Goal: Download file/media

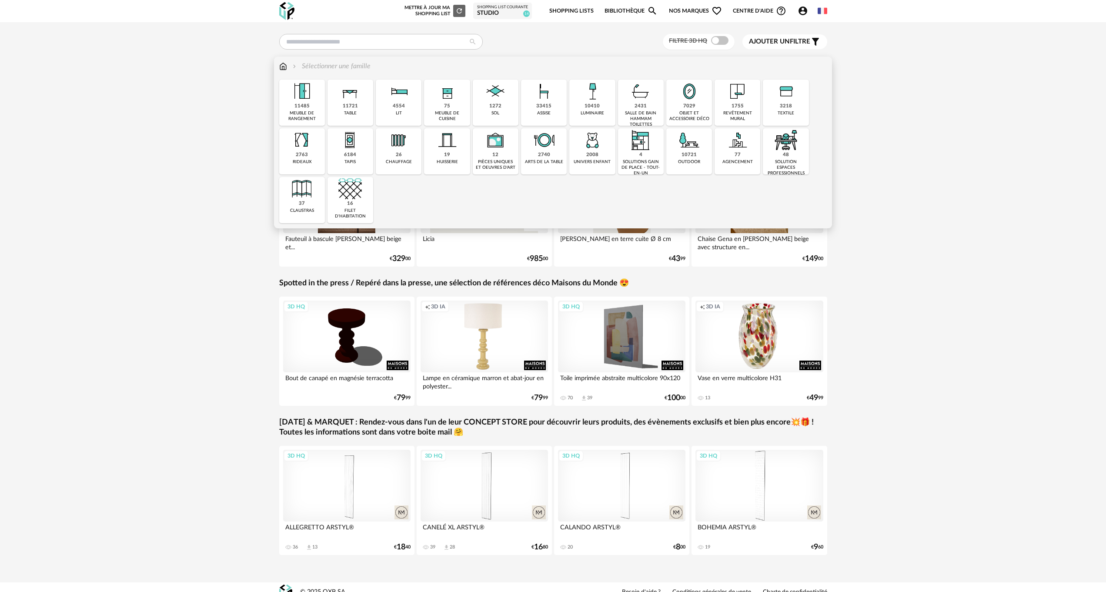
click at [306, 142] on img at bounding box center [301, 139] width 23 height 23
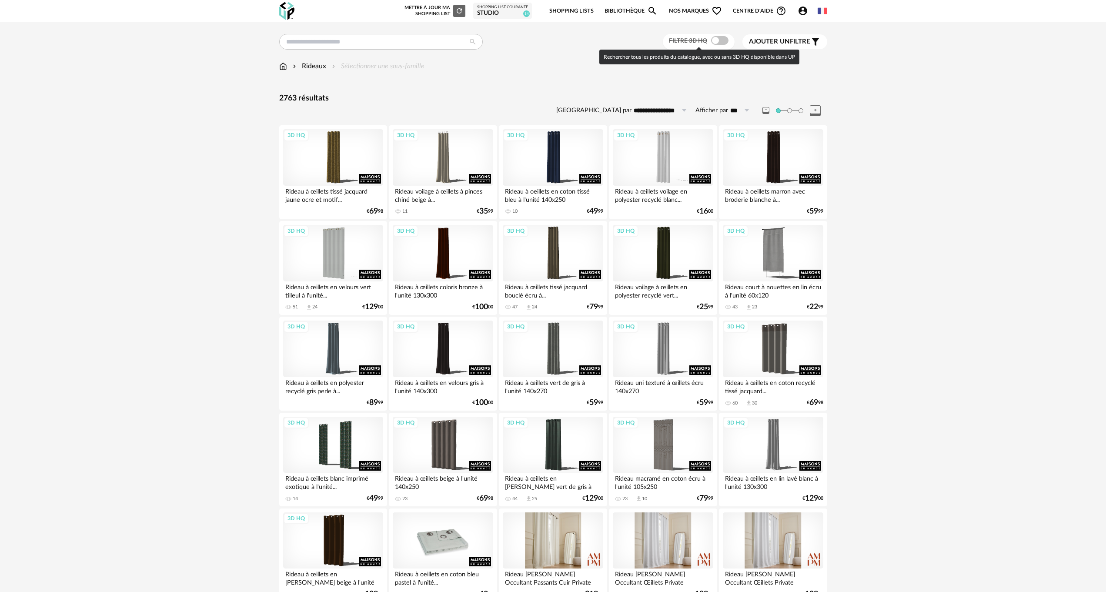
click at [722, 41] on span at bounding box center [719, 40] width 17 height 9
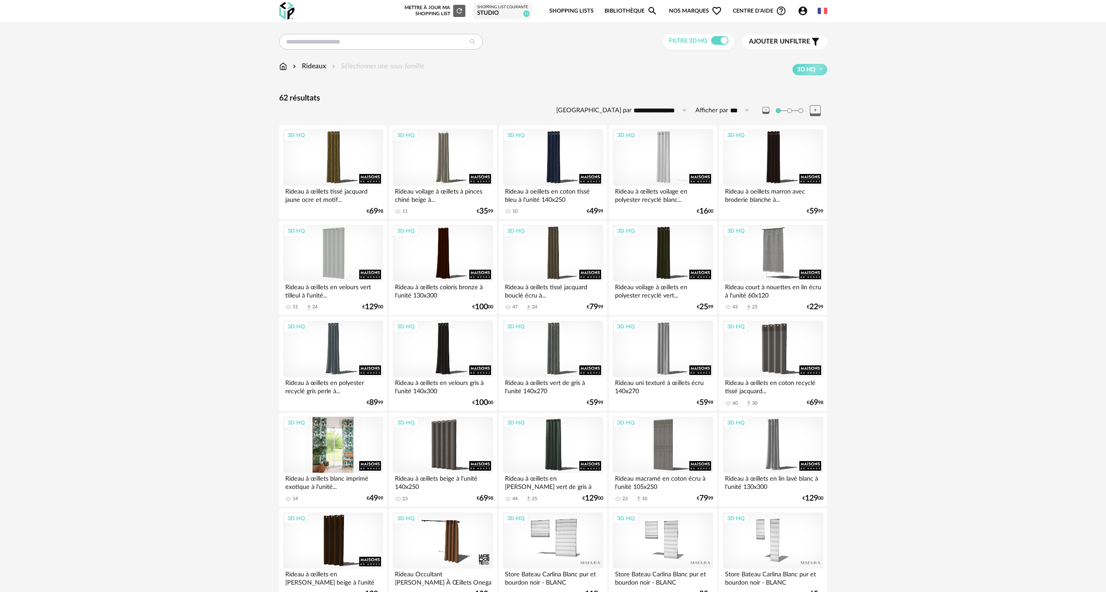
click at [346, 444] on div "3D HQ" at bounding box center [333, 445] width 100 height 57
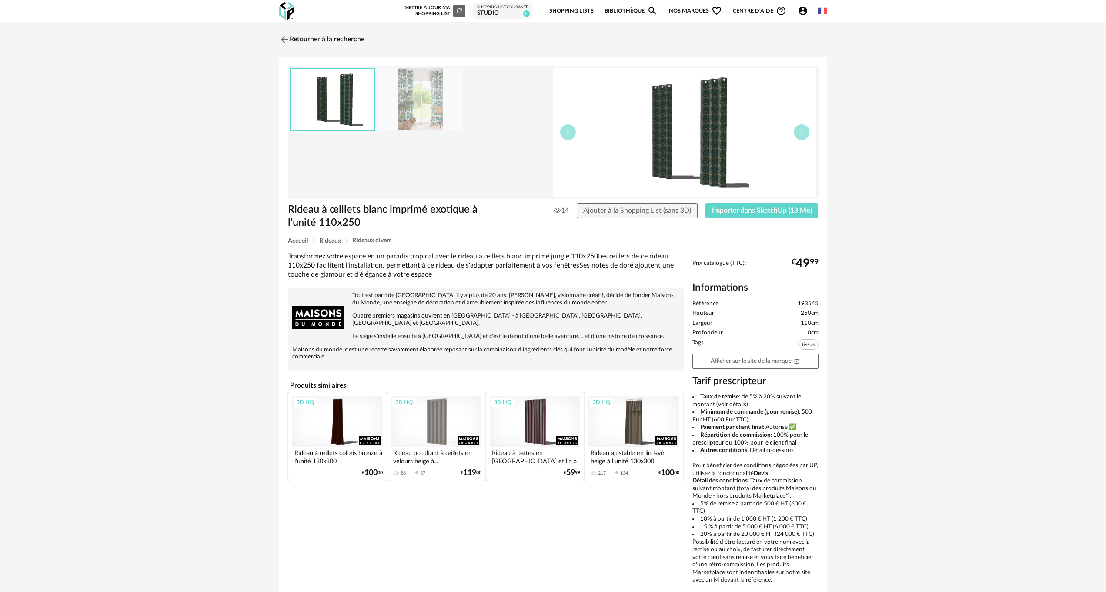
click at [425, 117] on img at bounding box center [420, 99] width 84 height 62
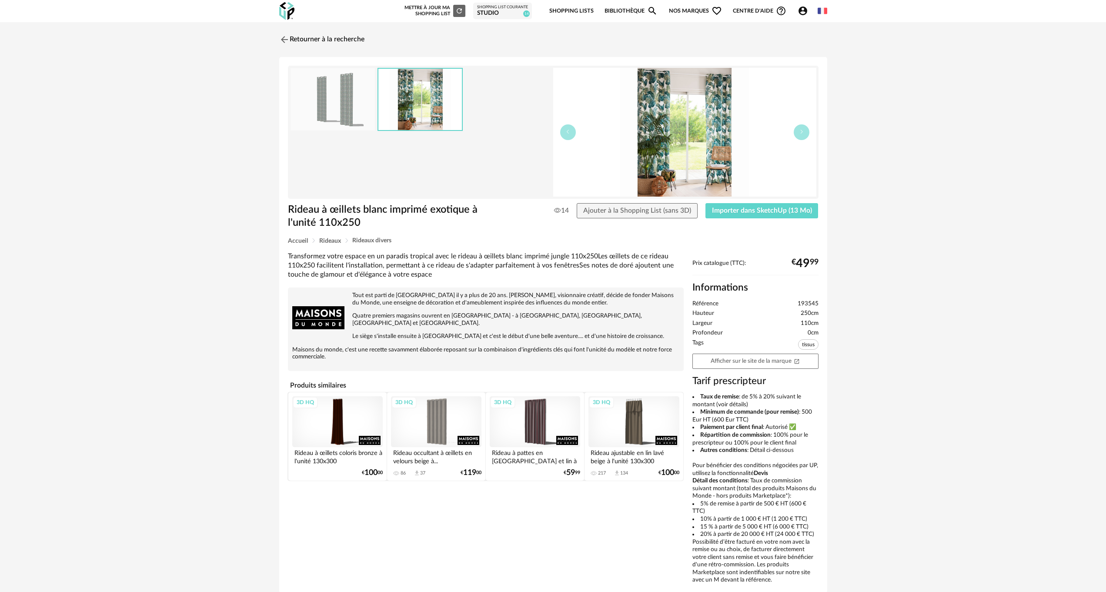
click at [425, 117] on img at bounding box center [419, 99] width 83 height 61
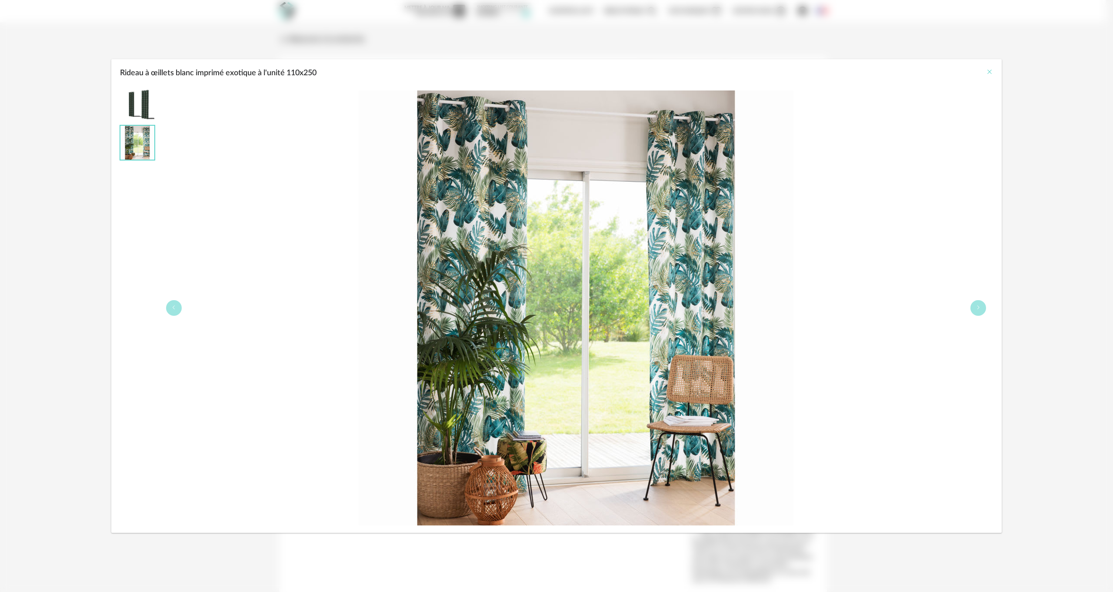
click at [988, 70] on icon "Close" at bounding box center [989, 71] width 7 height 7
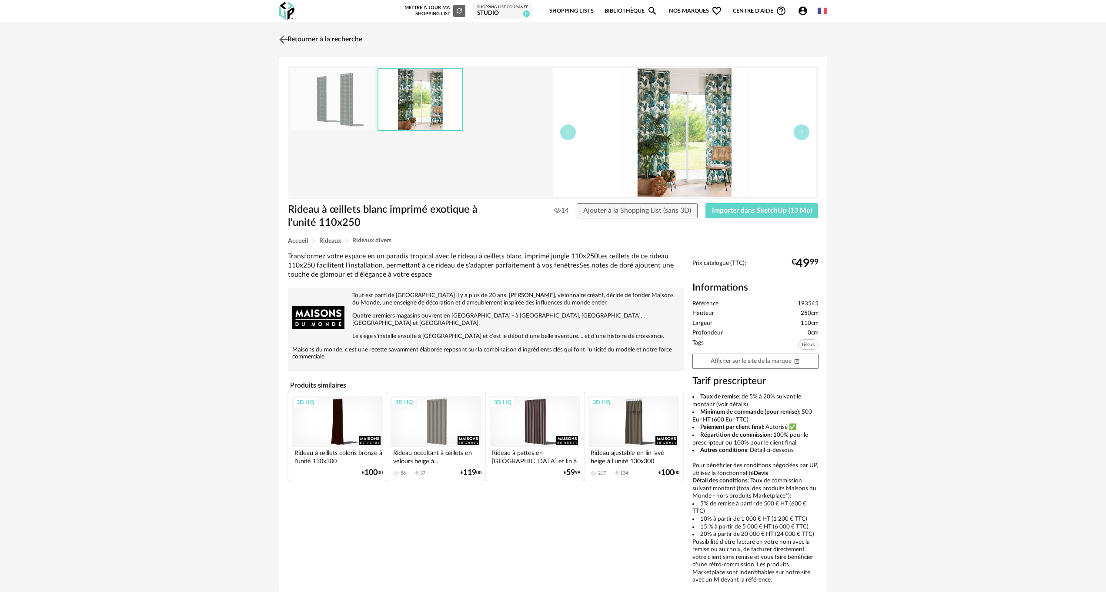
click at [301, 38] on link "Retourner à la recherche" at bounding box center [319, 39] width 85 height 19
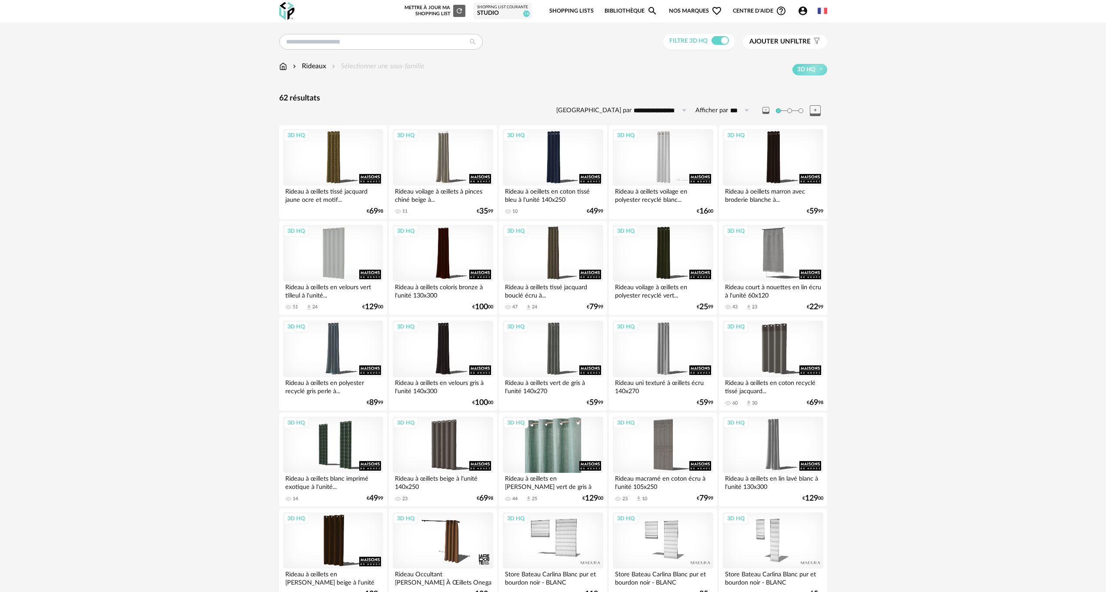
click at [555, 442] on div "3D HQ" at bounding box center [553, 445] width 100 height 57
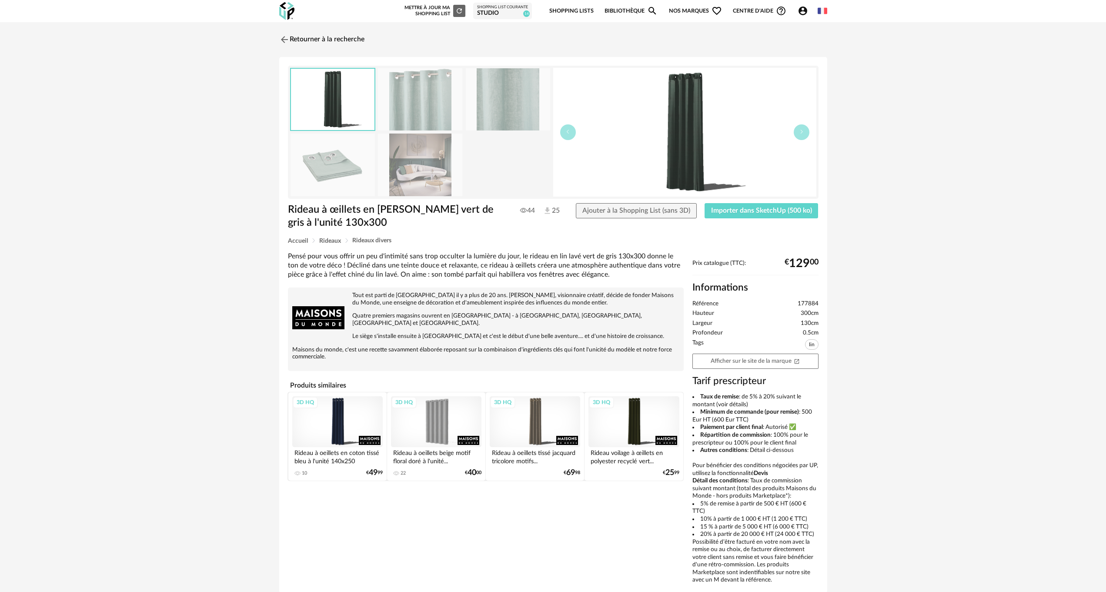
click at [423, 100] on img at bounding box center [420, 99] width 84 height 62
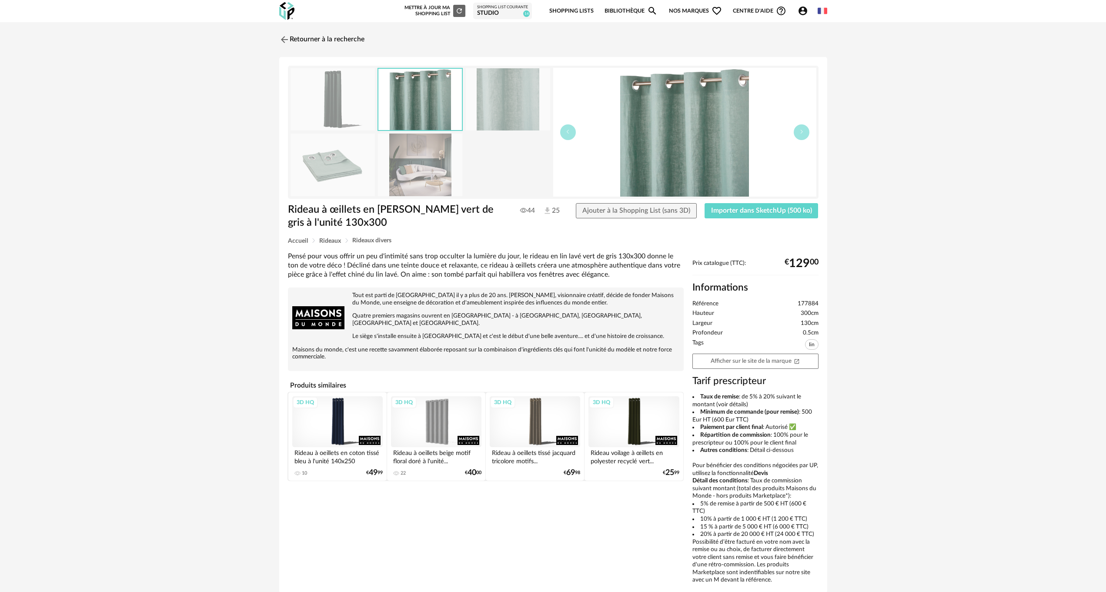
click at [423, 100] on img at bounding box center [419, 99] width 83 height 61
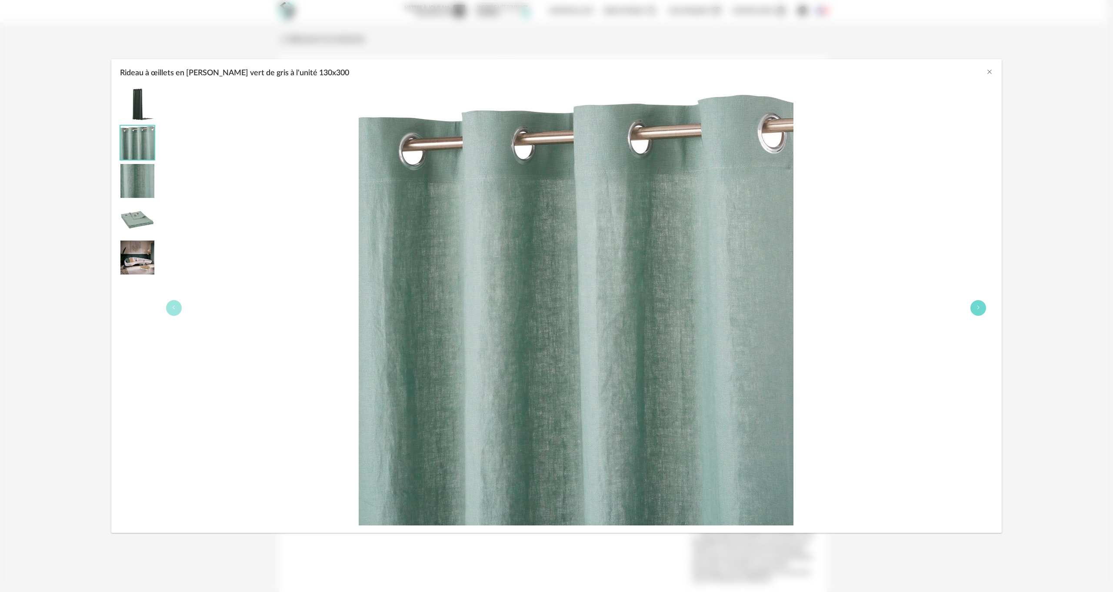
click at [983, 310] on button "Rideau à œillets en lin lavé vert de gris à l'unité 130x300" at bounding box center [979, 308] width 16 height 16
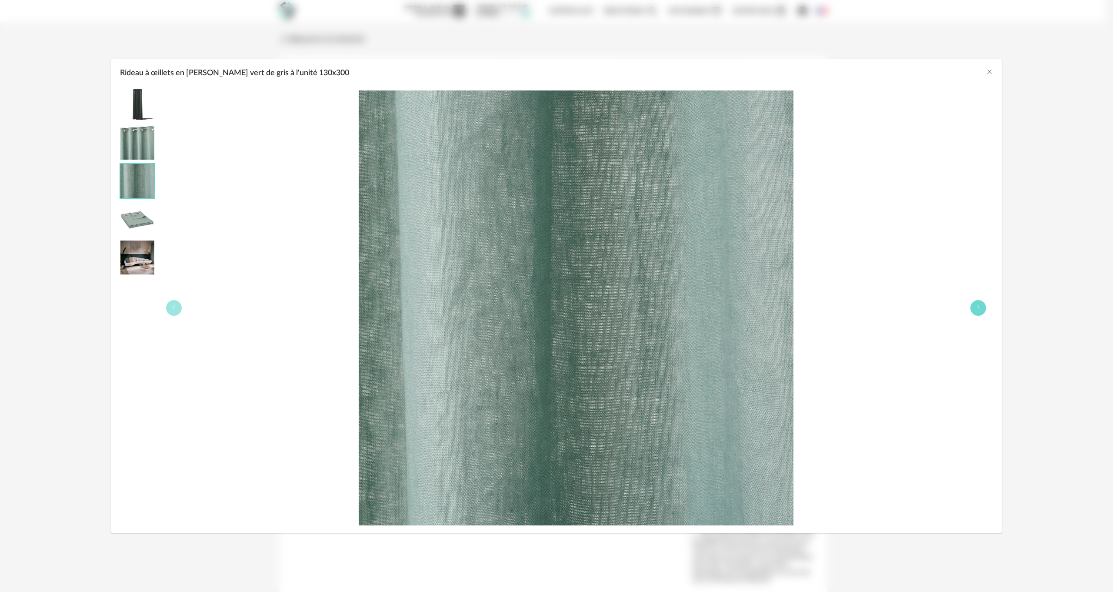
click at [983, 310] on button "Rideau à œillets en lin lavé vert de gris à l'unité 130x300" at bounding box center [979, 308] width 16 height 16
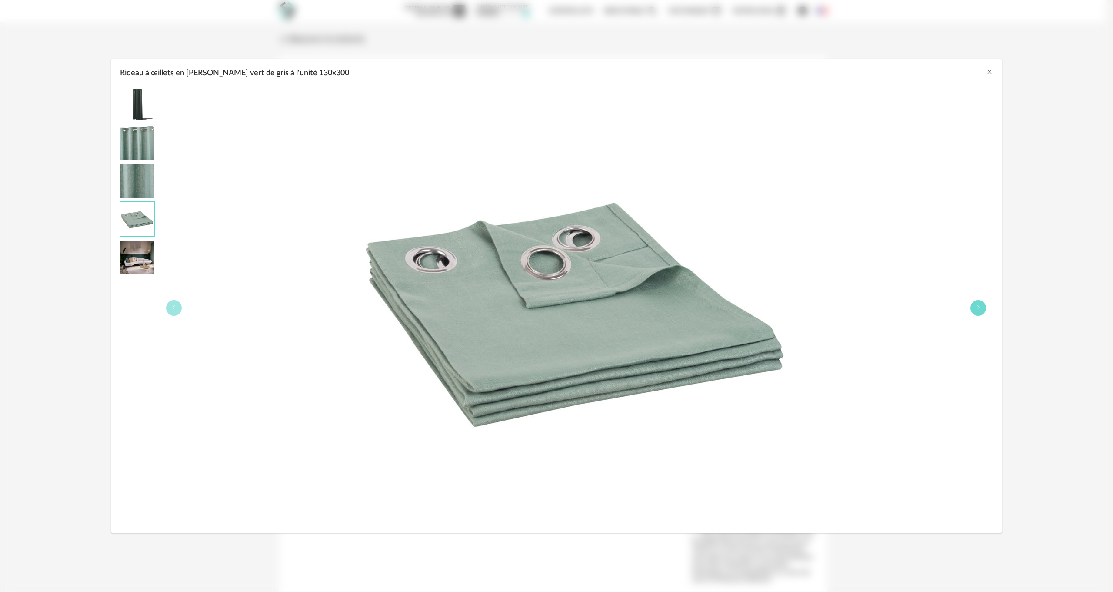
click at [983, 310] on button "Rideau à œillets en lin lavé vert de gris à l'unité 130x300" at bounding box center [979, 308] width 16 height 16
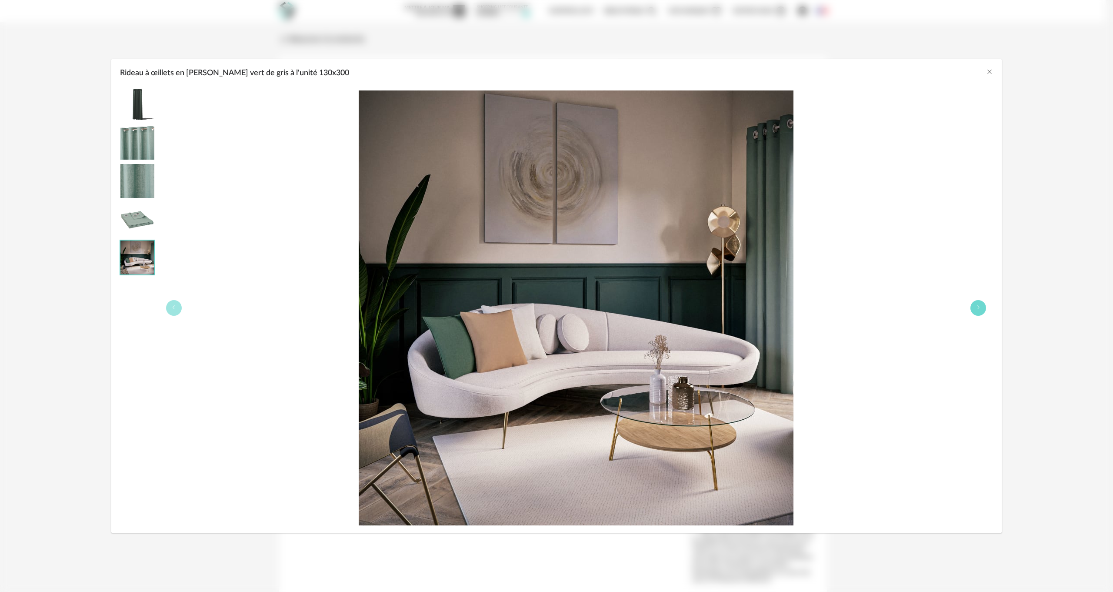
click at [983, 310] on button "Rideau à œillets en lin lavé vert de gris à l'unité 130x300" at bounding box center [979, 308] width 16 height 16
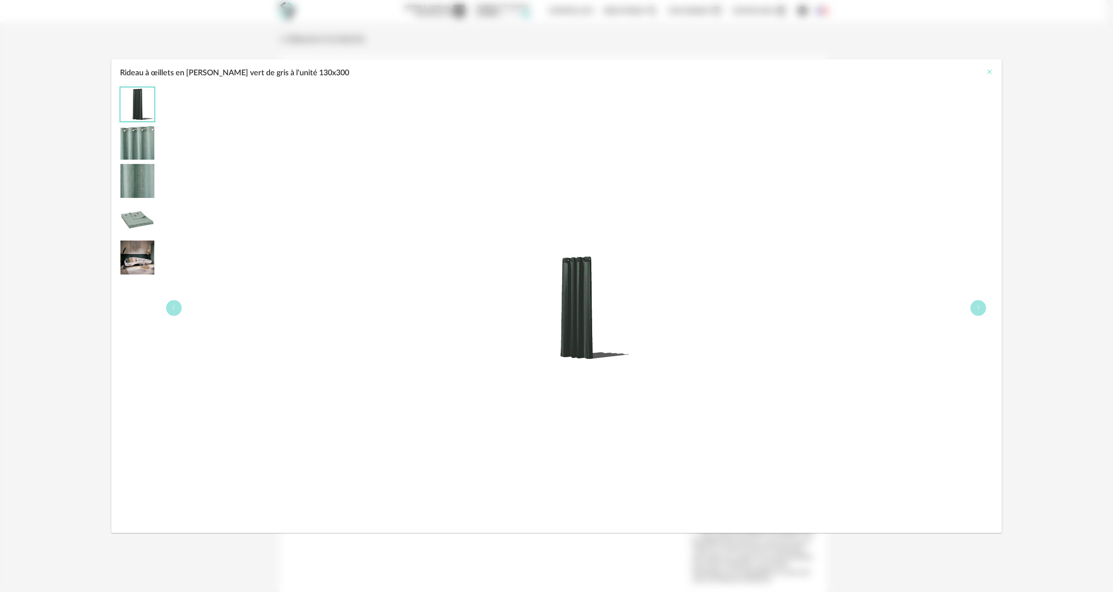
click at [988, 73] on icon "Close" at bounding box center [989, 71] width 7 height 7
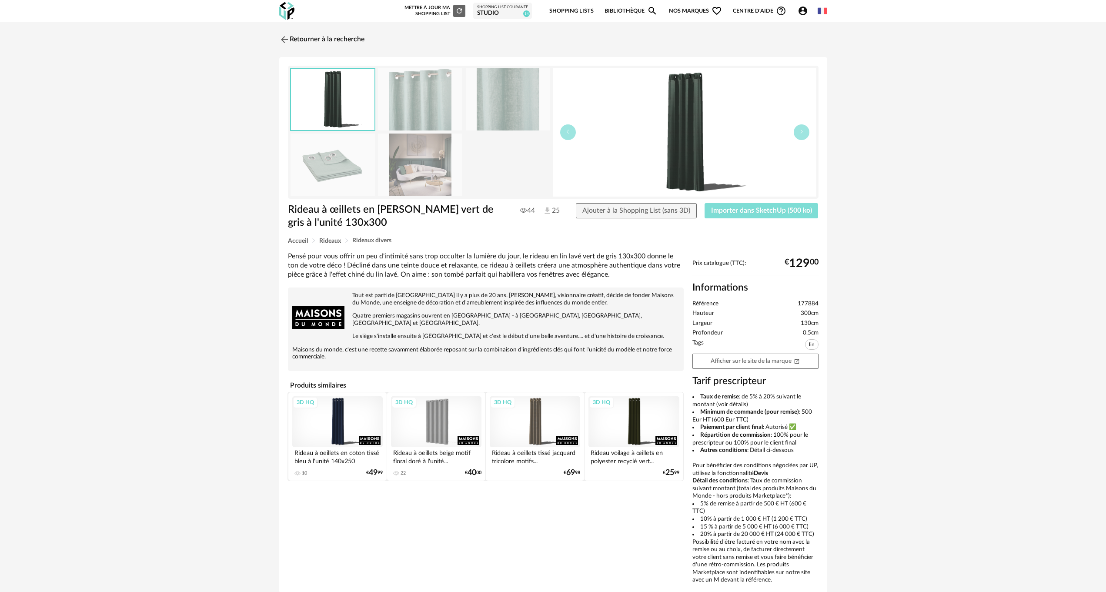
click at [749, 210] on span "Importer dans SketchUp (500 ko)" at bounding box center [761, 210] width 101 height 7
click at [631, 412] on div "3D HQ" at bounding box center [633, 421] width 90 height 51
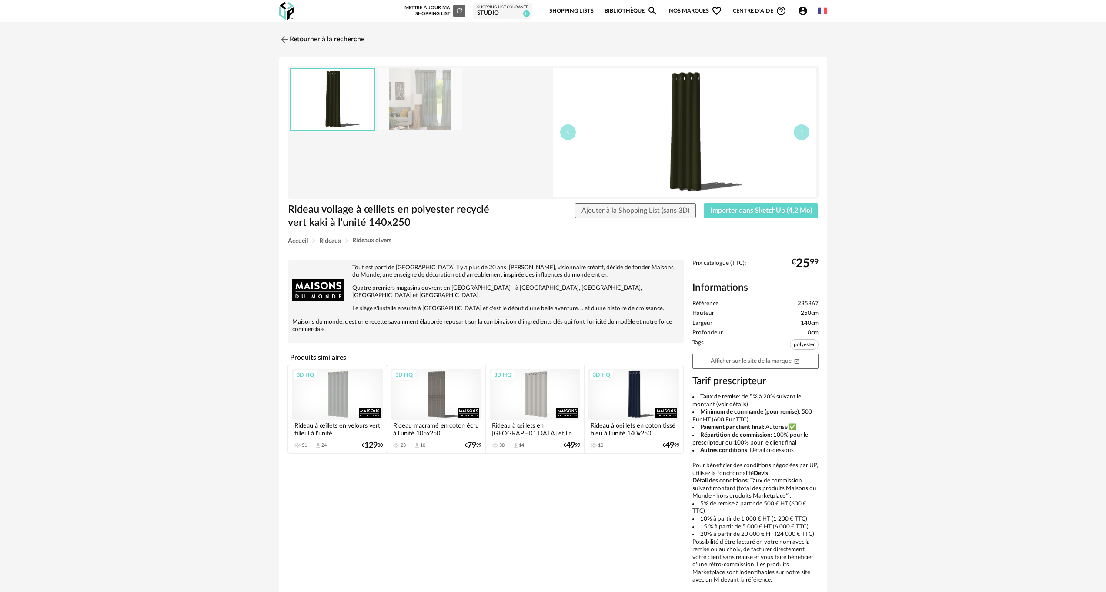
click at [415, 102] on img at bounding box center [420, 99] width 84 height 62
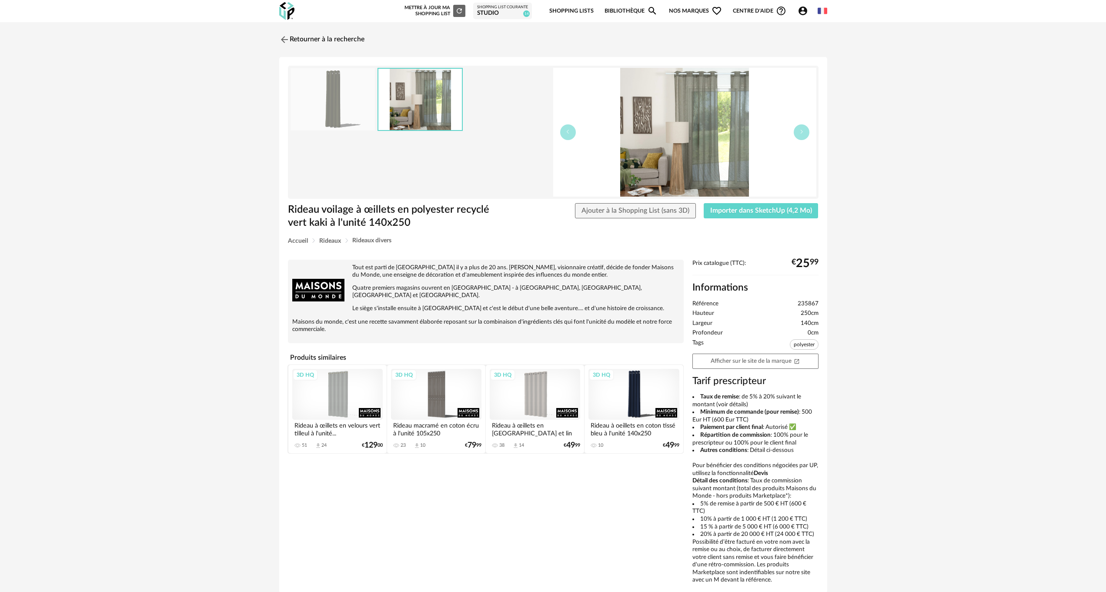
click at [415, 102] on img at bounding box center [419, 99] width 83 height 61
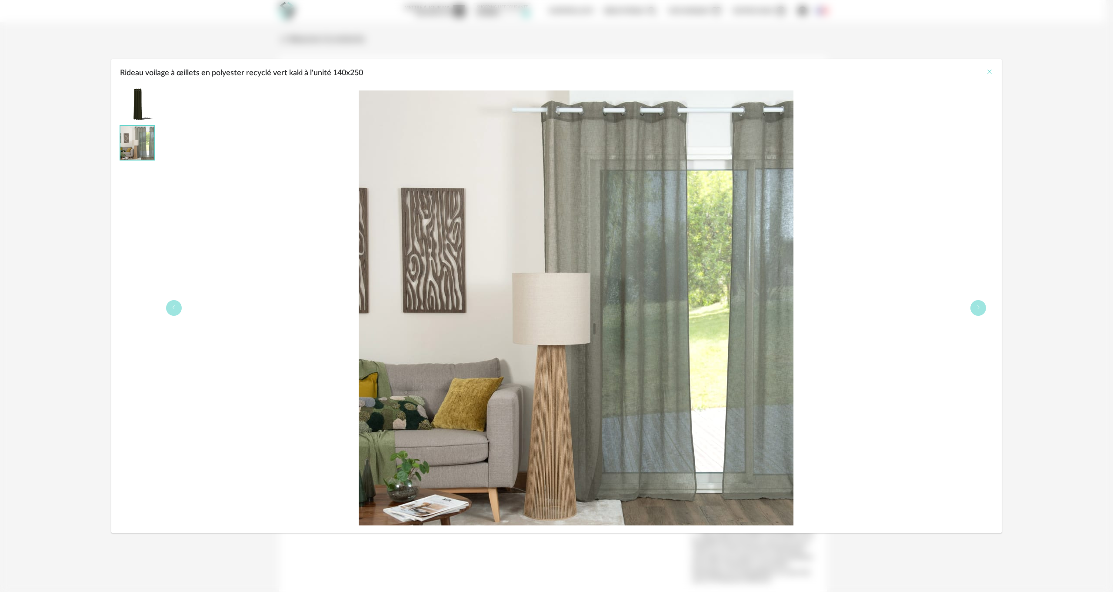
click at [988, 68] on button "Close" at bounding box center [989, 72] width 7 height 9
